Goal: Task Accomplishment & Management: Complete application form

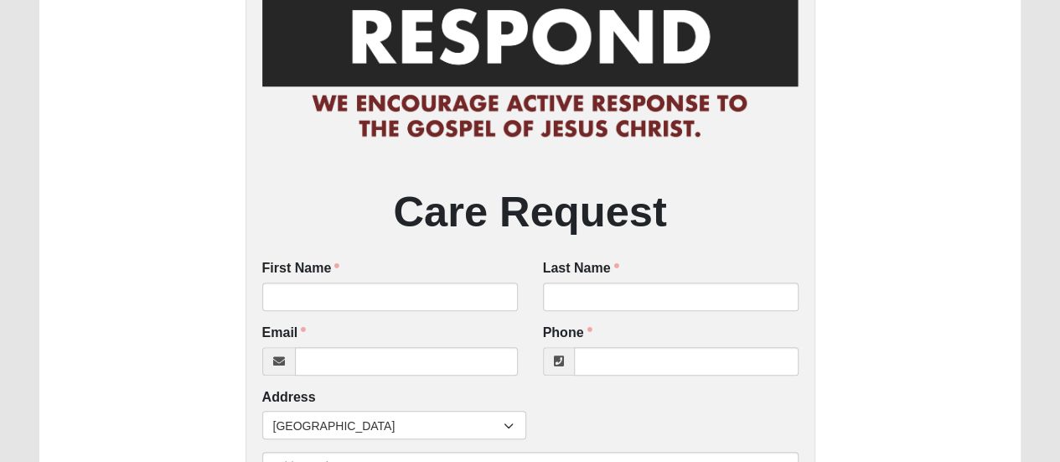
scroll to position [137, 0]
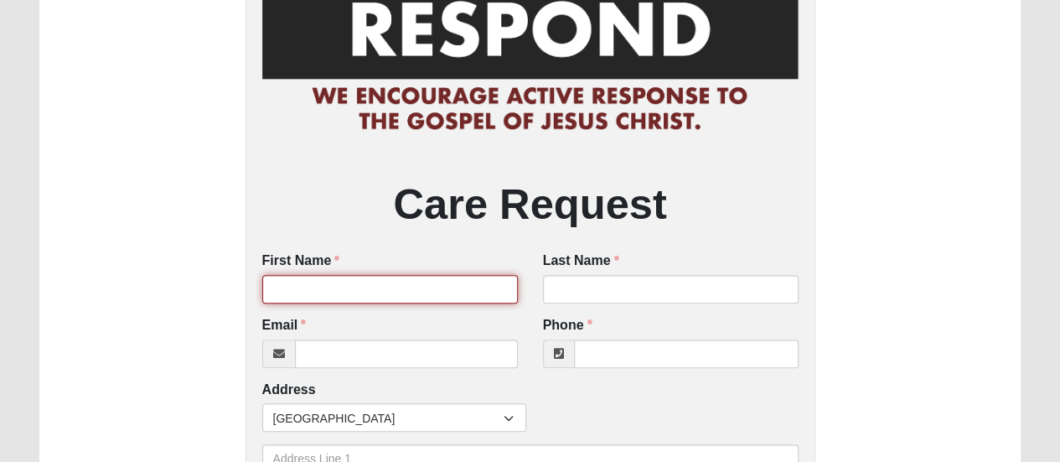
click at [307, 289] on input "First Name" at bounding box center [390, 289] width 256 height 28
type input "[GEOGRAPHIC_DATA]"
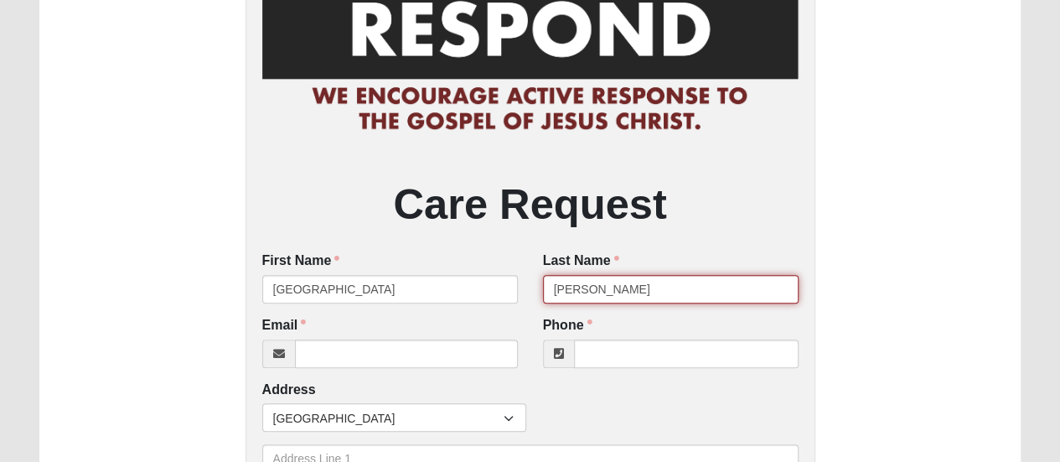
type input "[PERSON_NAME]"
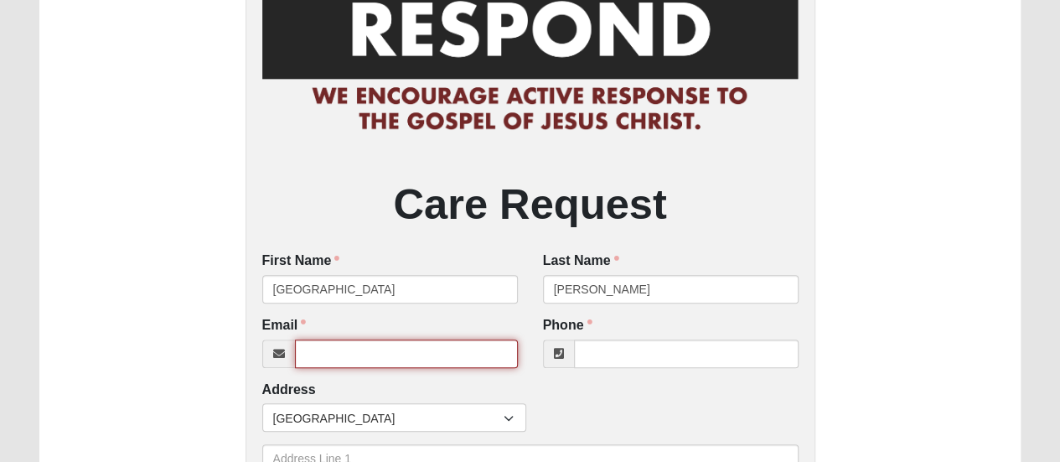
click at [307, 358] on input "Email" at bounding box center [406, 353] width 223 height 28
type input "sydneybazzell@gmail.com"
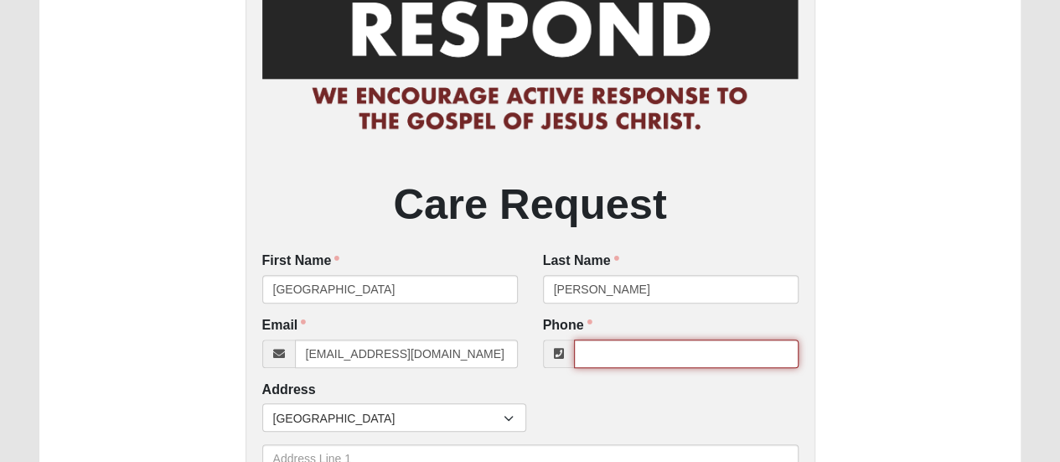
click at [608, 352] on input "Phone" at bounding box center [686, 353] width 225 height 28
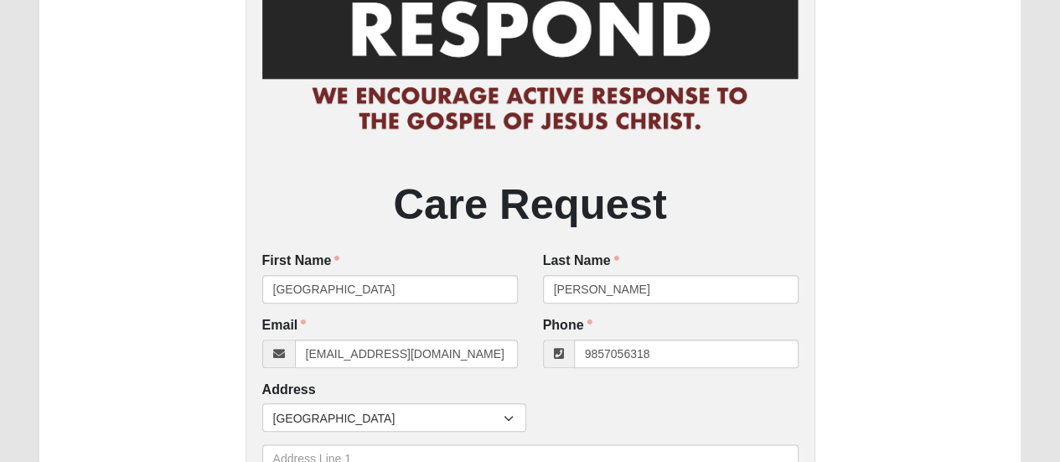
type input "(985) 705-6318"
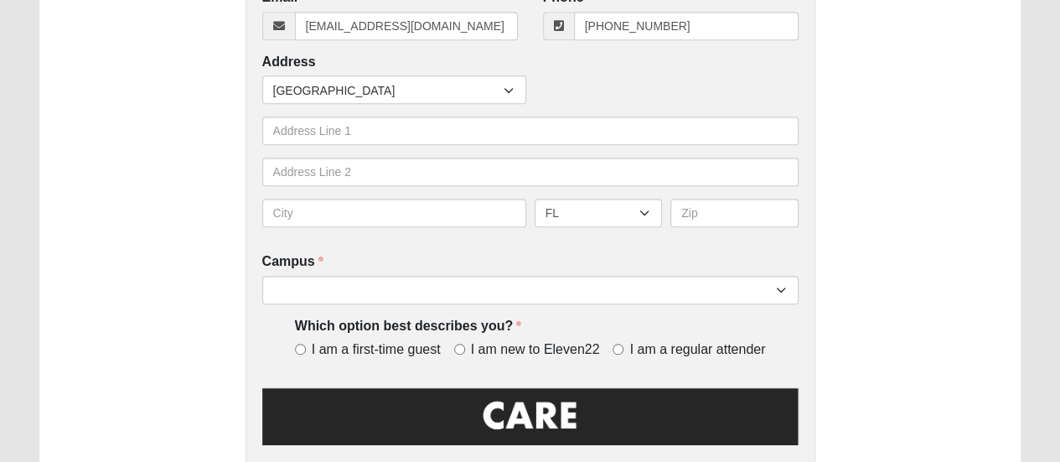
scroll to position [465, 0]
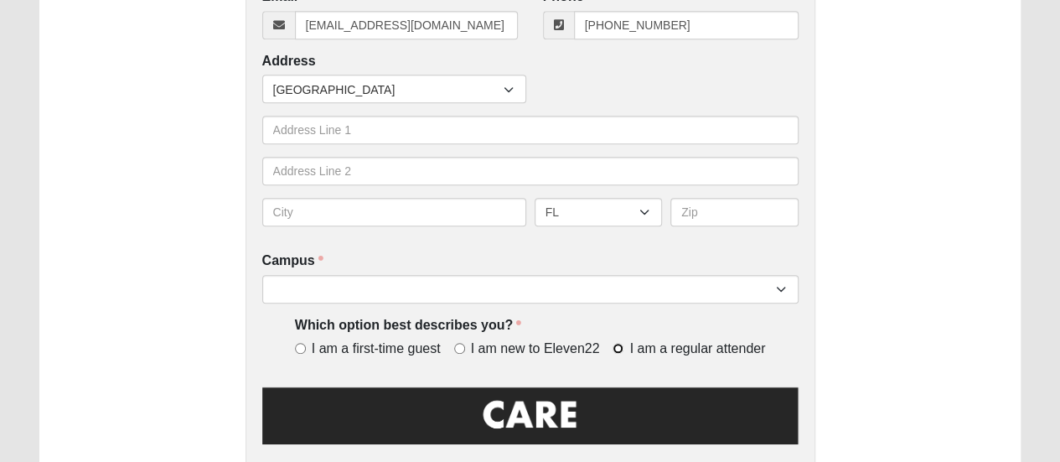
click at [616, 350] on input "I am a regular attender" at bounding box center [618, 348] width 11 height 11
radio input "true"
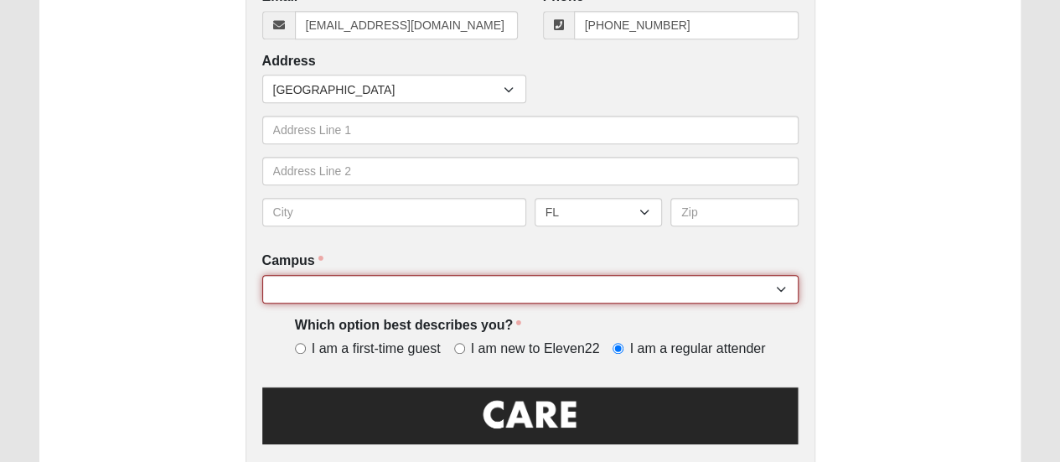
click at [776, 288] on select "Arlington Baymeadows College Park Orlando (Coming Soon) Eleven22 Online Fleming…" at bounding box center [530, 289] width 536 height 28
select select "3"
click at [262, 276] on select "Arlington Baymeadows College Park Orlando (Coming Soon) Eleven22 Online Fleming…" at bounding box center [530, 289] width 536 height 28
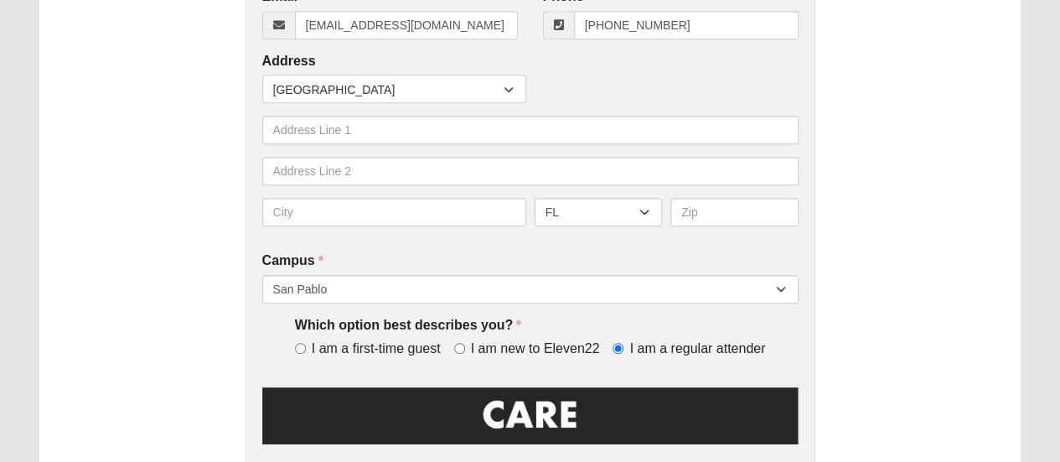
click at [127, 291] on div "Care Request First Name Sydney First Name is required. Last Name Graziani Last …" at bounding box center [530, 145] width 982 height 1045
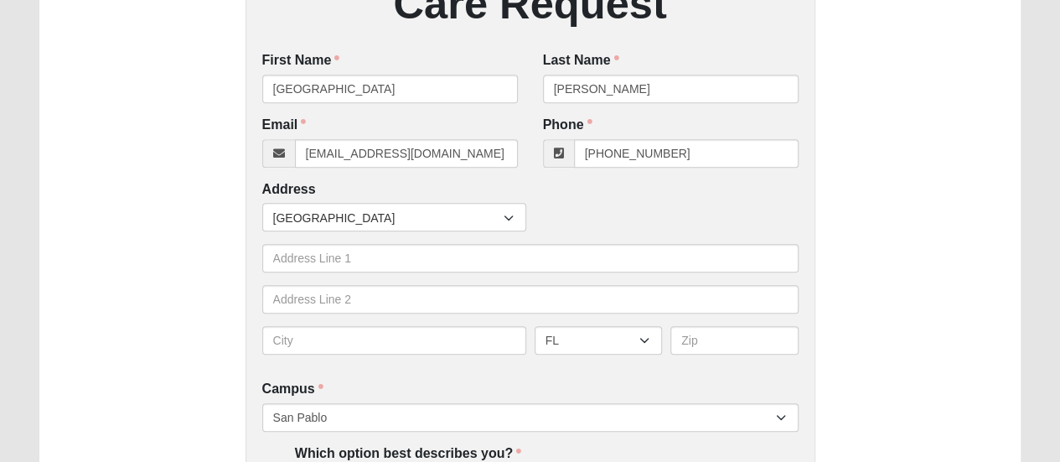
scroll to position [377, 0]
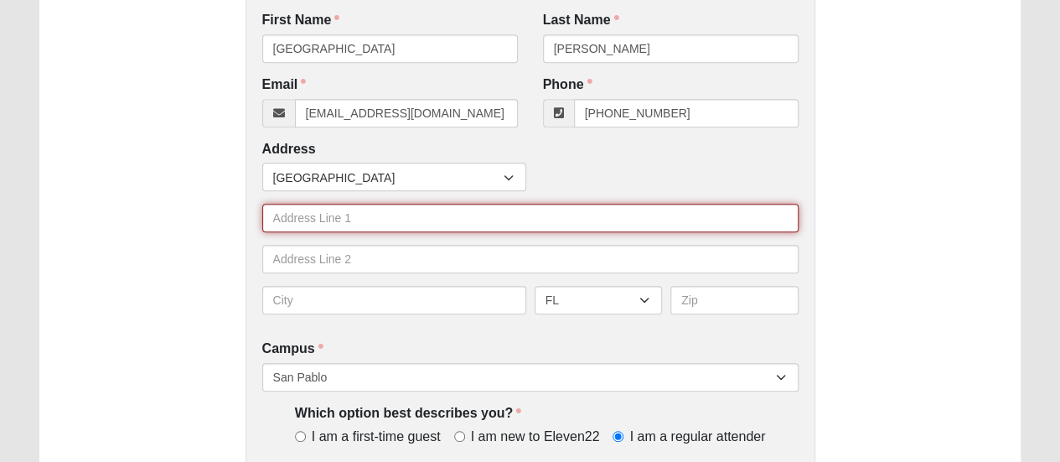
click at [323, 225] on input "text" at bounding box center [530, 218] width 536 height 28
type input "2040 Alley Rd"
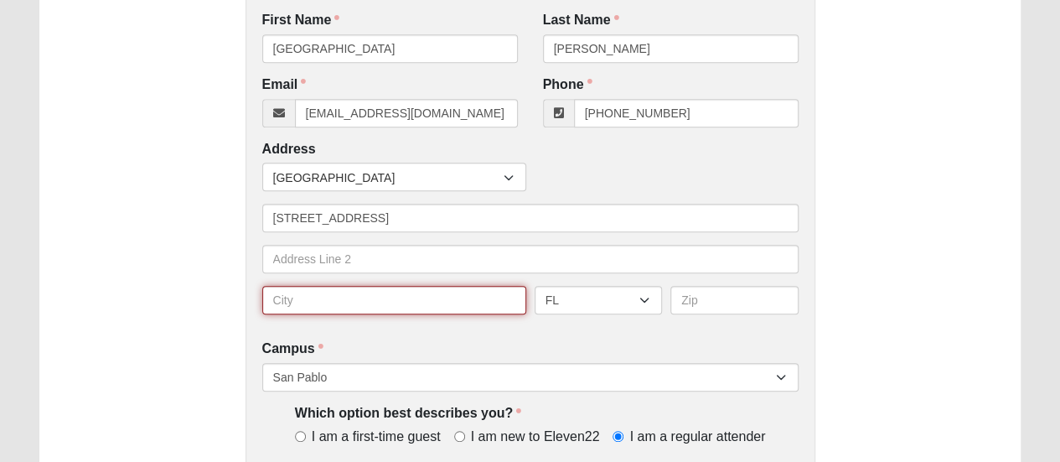
click at [327, 314] on input "text" at bounding box center [394, 300] width 264 height 28
type input "Jacksonville"
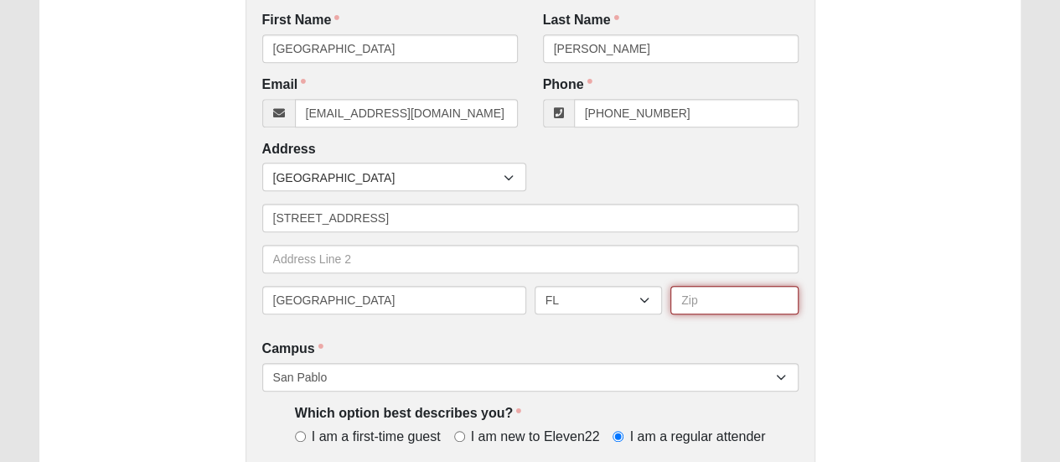
click at [698, 300] on input "text" at bounding box center [734, 300] width 128 height 28
type input "32233"
click at [855, 299] on div "Care Request First Name Sydney First Name is required. Last Name Graziani Last …" at bounding box center [530, 233] width 982 height 1045
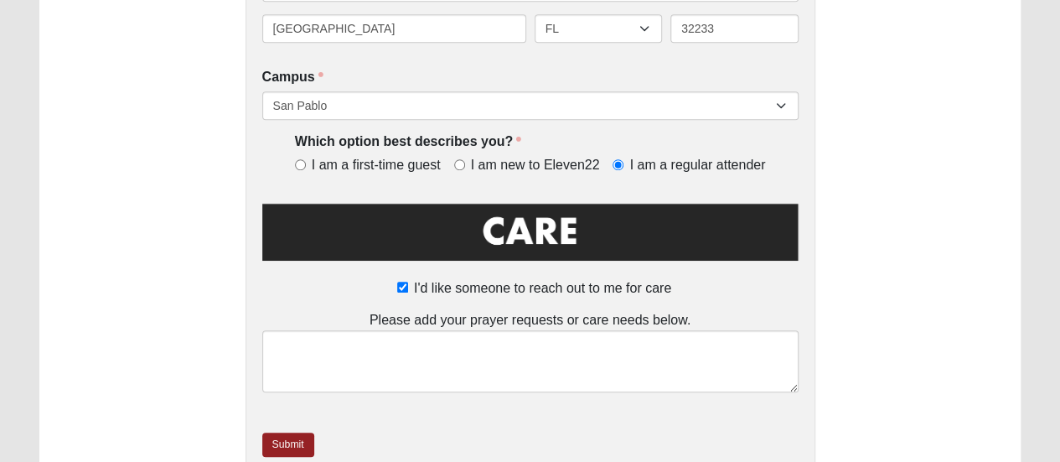
scroll to position [655, 0]
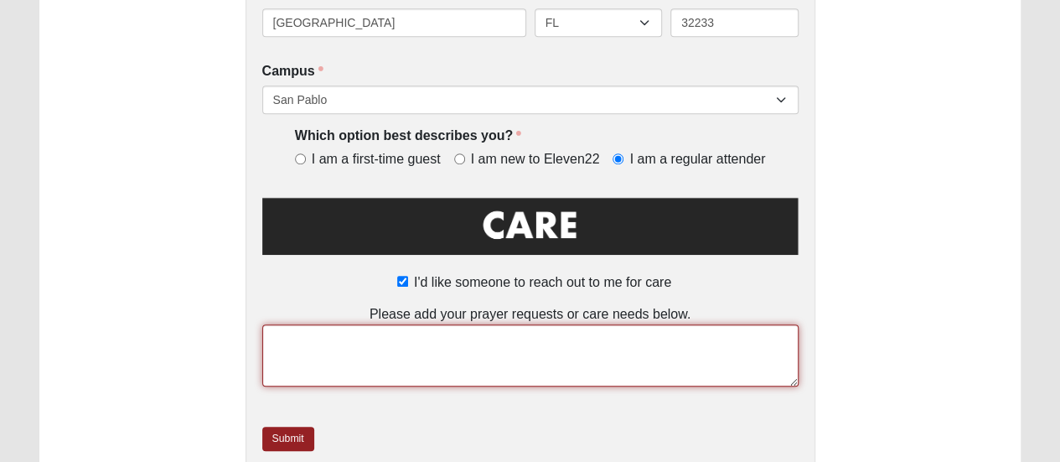
click at [625, 339] on textarea at bounding box center [530, 355] width 536 height 62
click at [365, 340] on textarea "Looking for counseloiing" at bounding box center [530, 355] width 536 height 62
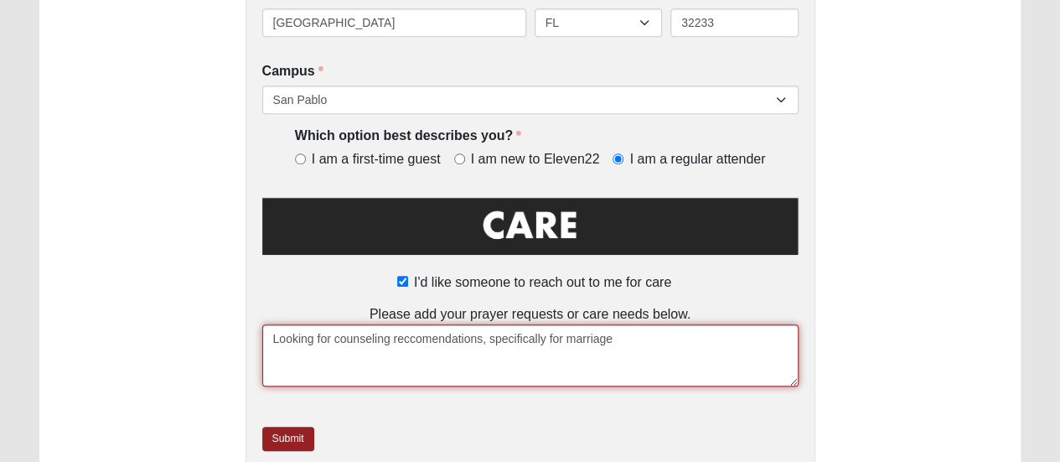
click at [409, 344] on textarea "Looking for counseling reccomendations, specifically for marriage" at bounding box center [530, 355] width 536 height 62
type textarea "Looking for counseling recommendations, specifically for marriage"
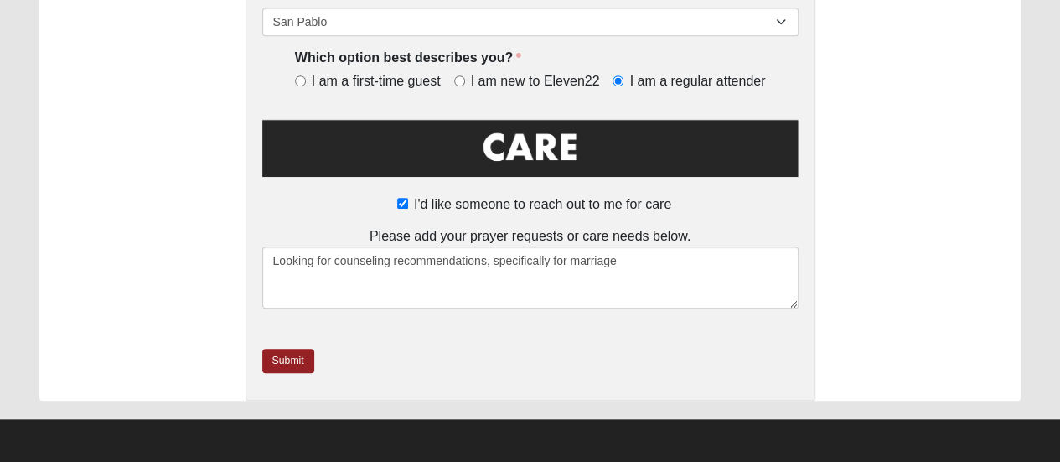
scroll to position [732, 0]
click at [277, 365] on link "Submit" at bounding box center [288, 361] width 52 height 24
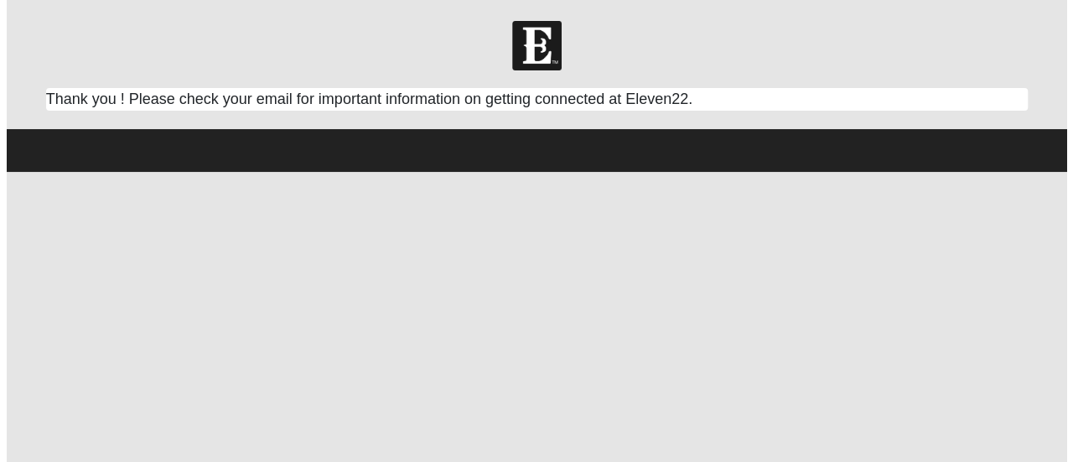
scroll to position [0, 0]
